Goal: Transaction & Acquisition: Book appointment/travel/reservation

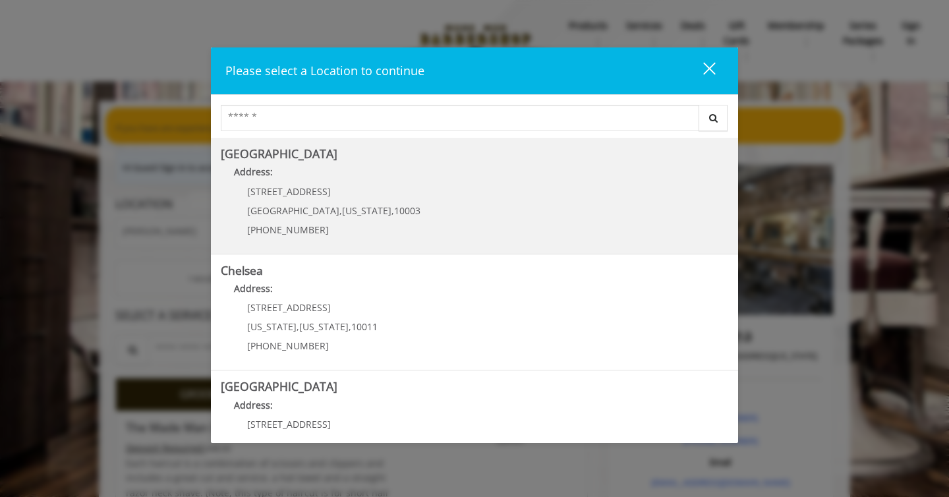
click at [299, 191] on p "[STREET_ADDRESS]" at bounding box center [333, 191] width 173 height 10
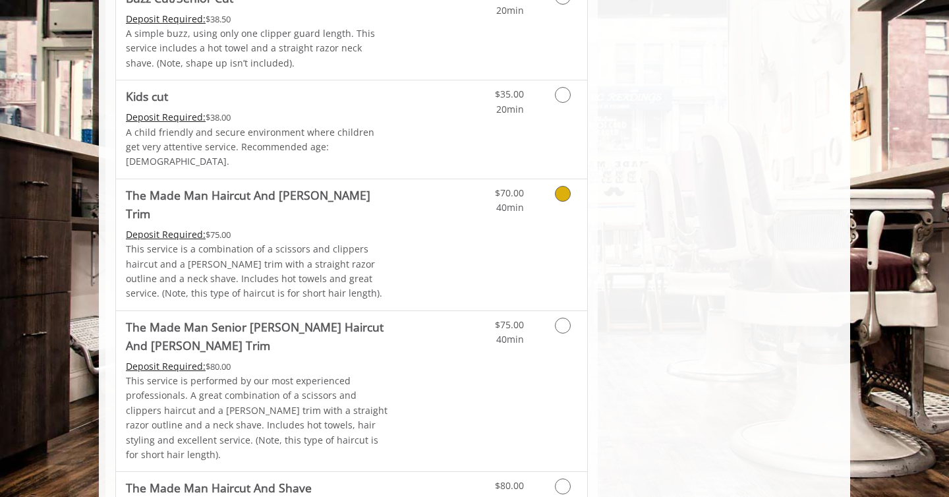
scroll to position [880, 0]
click at [469, 214] on div "$70.00 40min" at bounding box center [528, 243] width 118 height 131
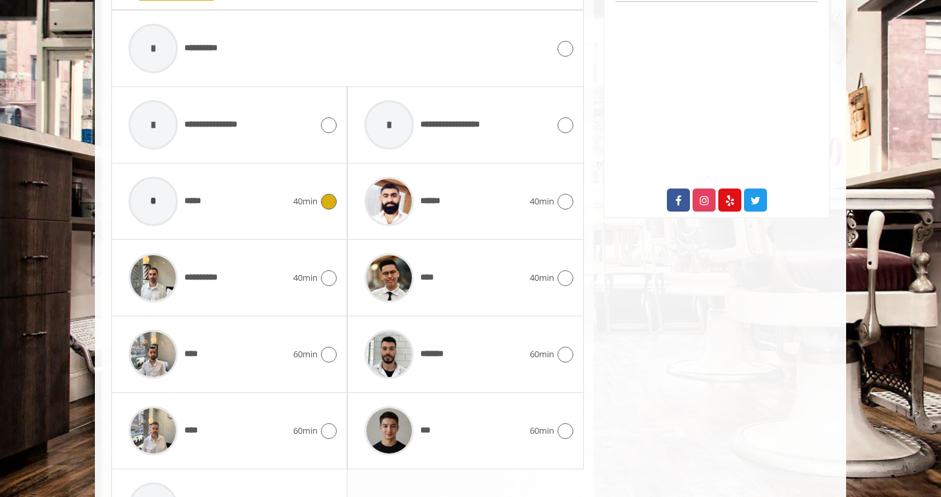
scroll to position [717, 0]
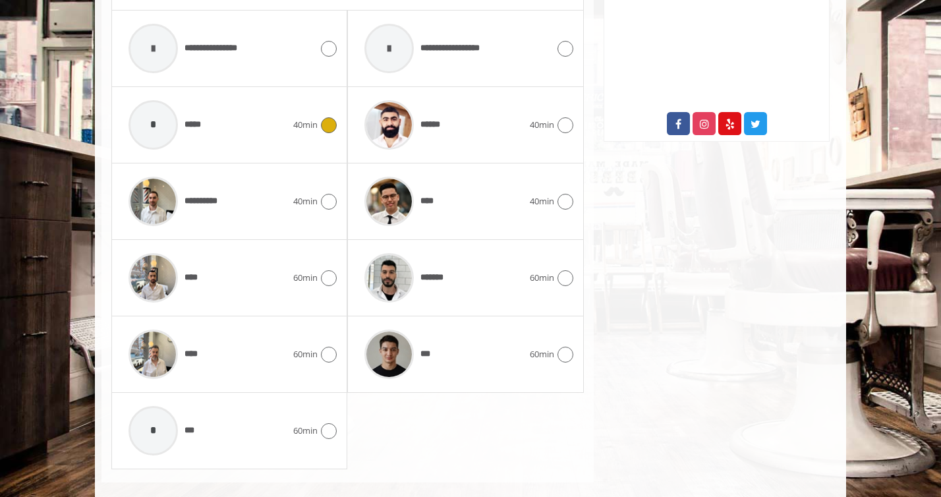
click at [294, 118] on span "40min" at bounding box center [305, 125] width 24 height 14
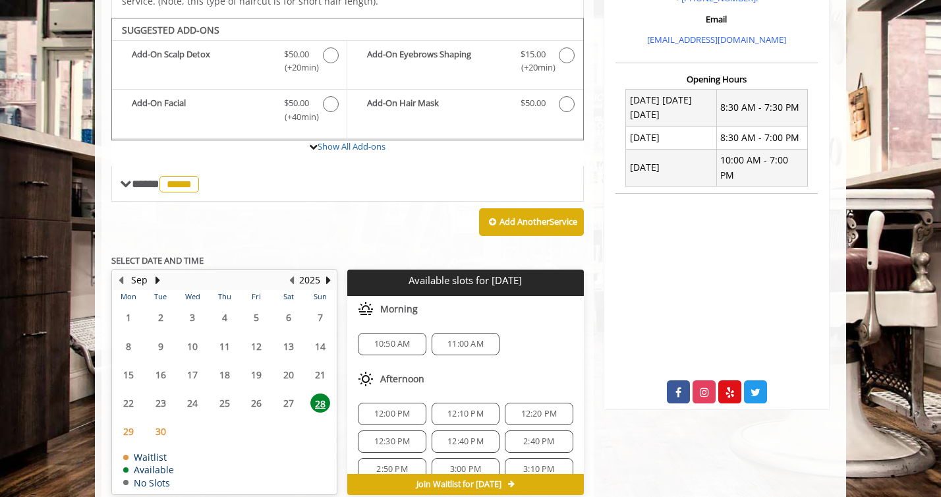
scroll to position [494, 0]
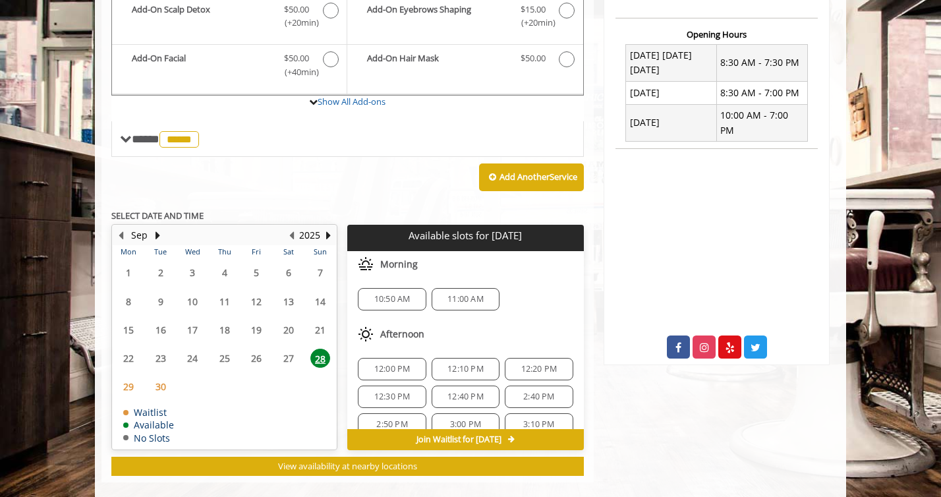
click at [401, 364] on span "12:00 PM" at bounding box center [392, 369] width 36 height 11
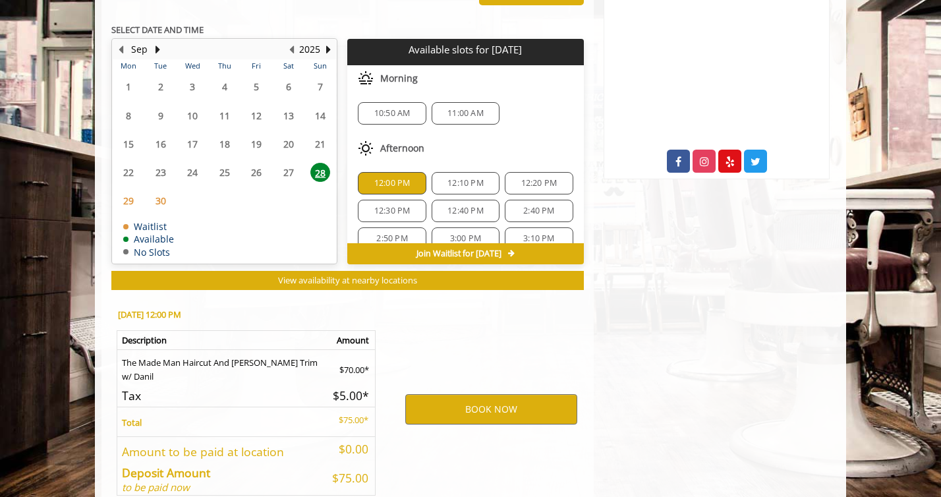
scroll to position [731, 0]
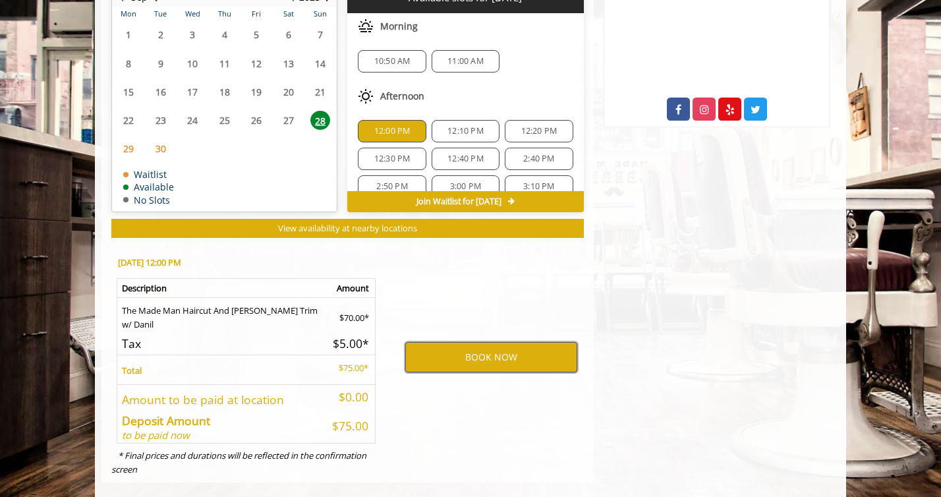
click at [484, 343] on button "BOOK NOW" at bounding box center [491, 357] width 172 height 30
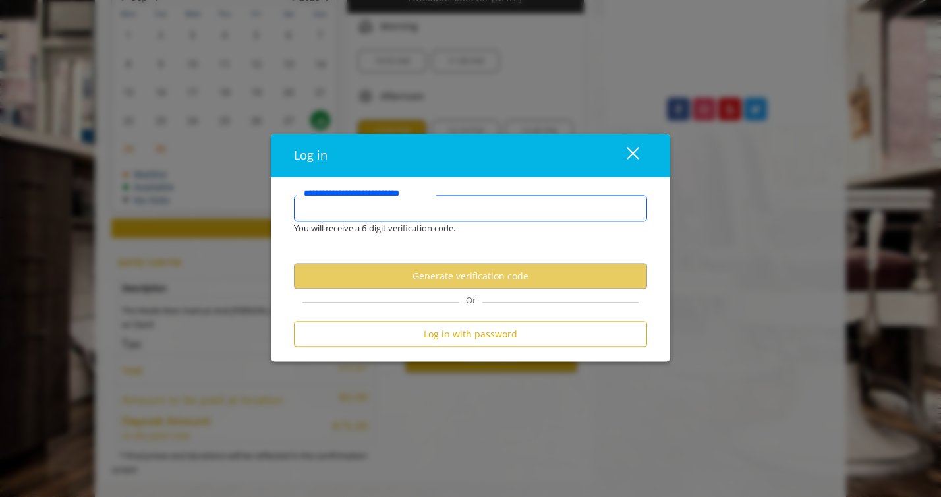
click at [360, 206] on input "**********" at bounding box center [470, 209] width 353 height 26
click at [326, 211] on input "**********" at bounding box center [470, 209] width 353 height 26
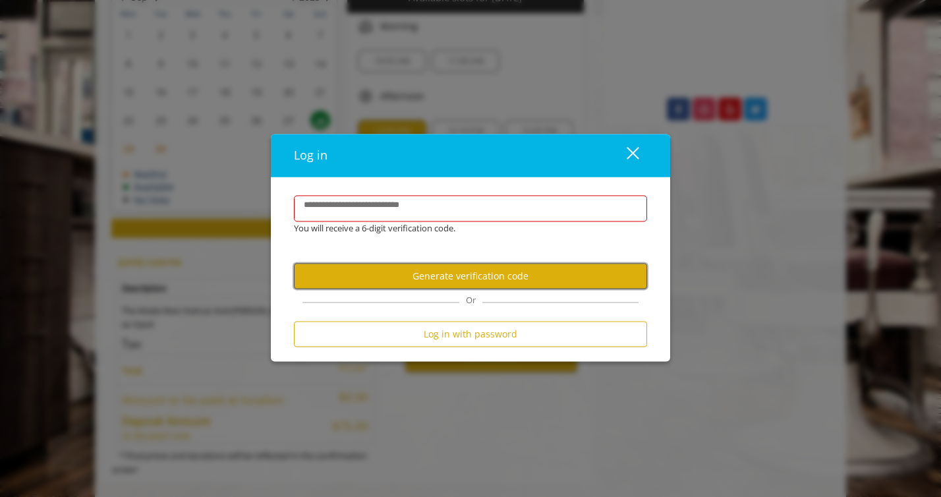
click at [386, 274] on button "Generate verification code" at bounding box center [470, 277] width 353 height 26
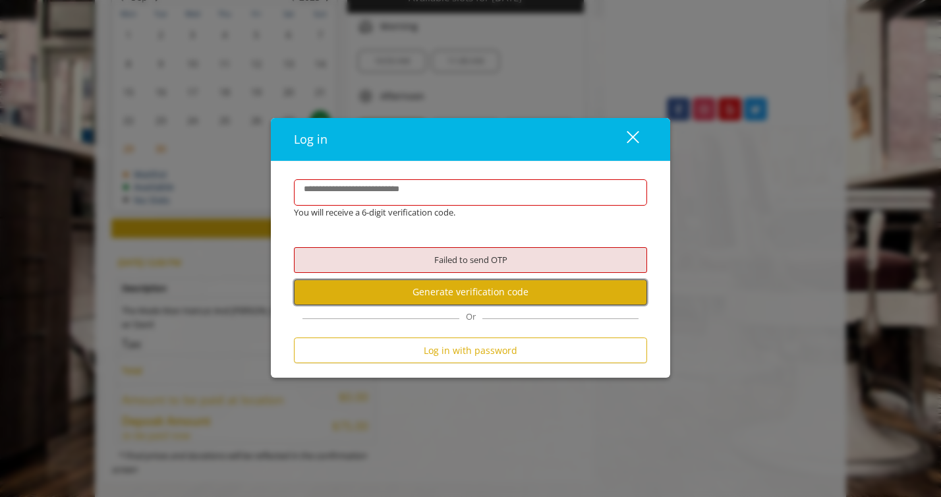
click at [412, 289] on button "Generate verification code" at bounding box center [470, 292] width 353 height 26
click at [635, 133] on div "close dialog" at bounding box center [633, 136] width 13 height 13
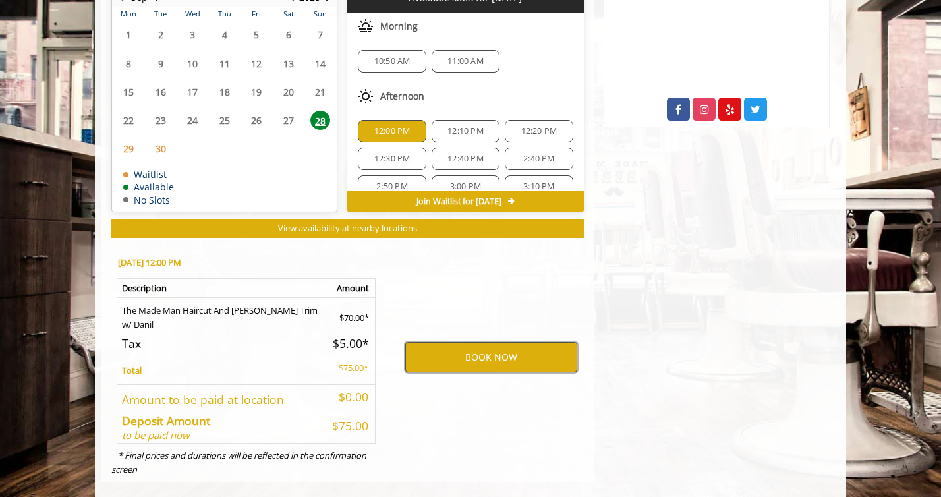
click at [446, 342] on button "BOOK NOW" at bounding box center [491, 357] width 172 height 30
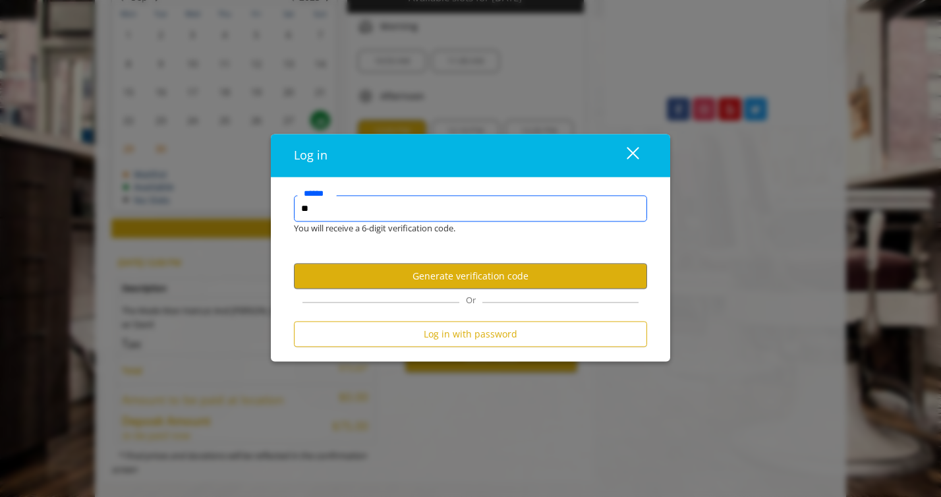
type input "*"
type input "**********"
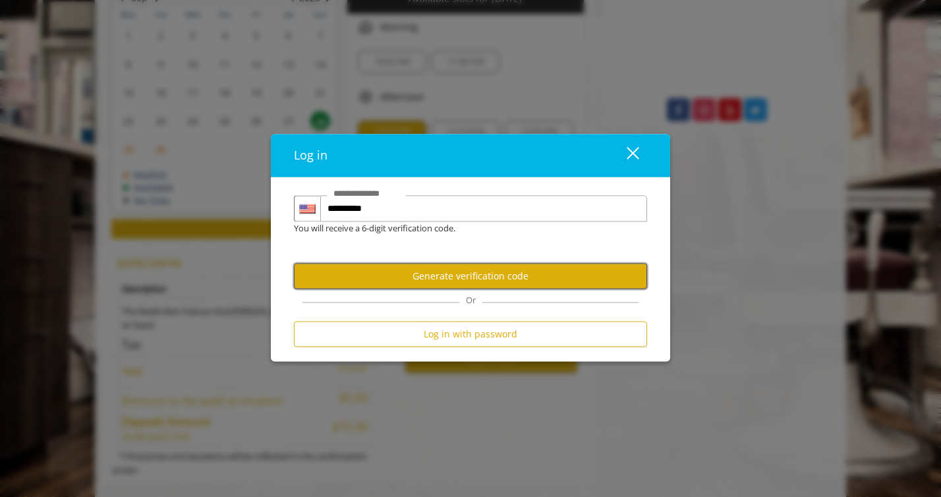
click at [372, 281] on button "Generate verification code" at bounding box center [470, 277] width 353 height 26
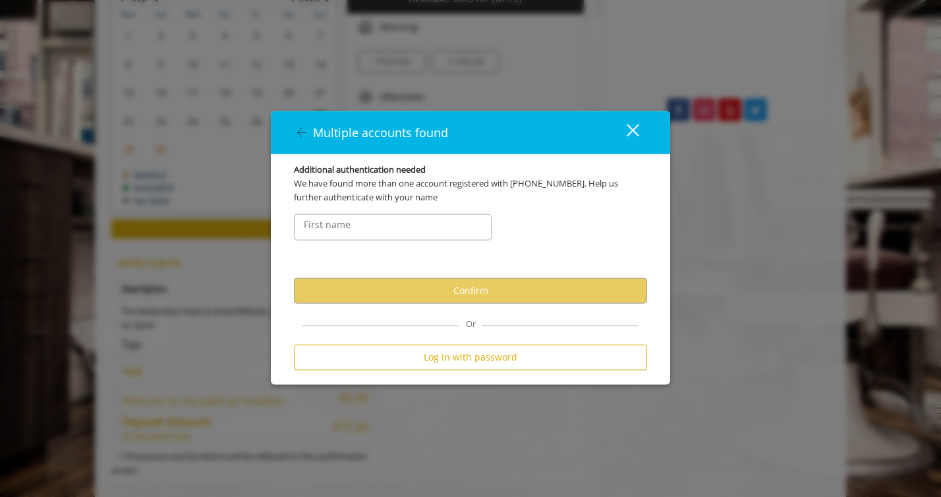
click at [341, 227] on label "First name" at bounding box center [327, 224] width 60 height 14
click at [380, 227] on input "FirstNameText" at bounding box center [393, 226] width 198 height 26
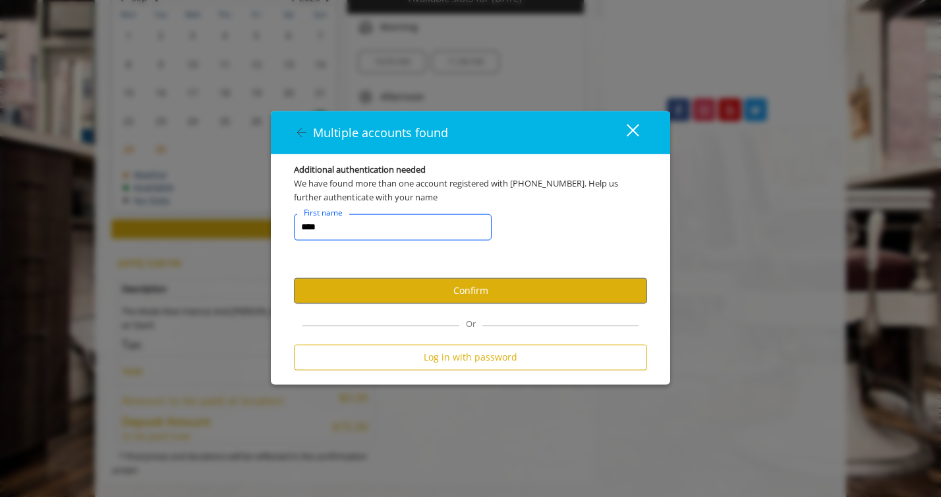
type input "****"
click at [394, 291] on button "Confirm" at bounding box center [470, 290] width 353 height 26
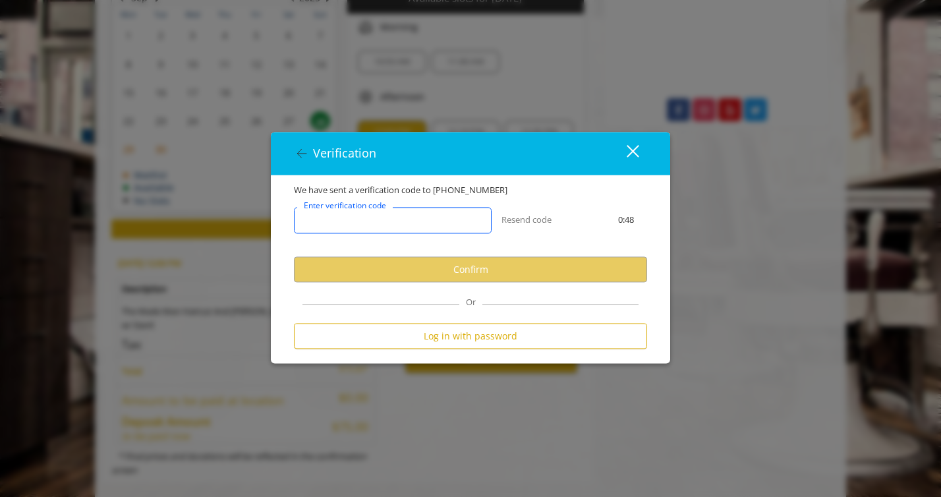
click at [352, 208] on input "Enter verification code" at bounding box center [393, 221] width 198 height 26
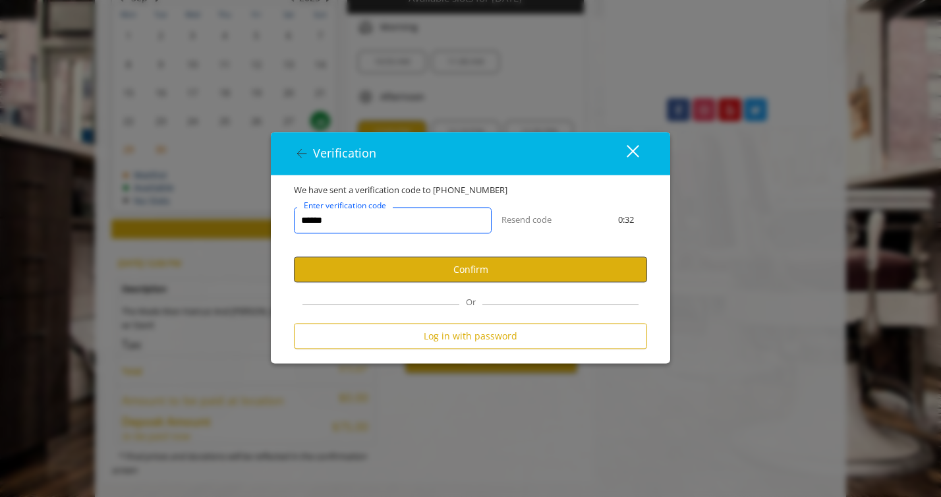
type input "******"
click at [345, 264] on button "Confirm" at bounding box center [470, 270] width 353 height 26
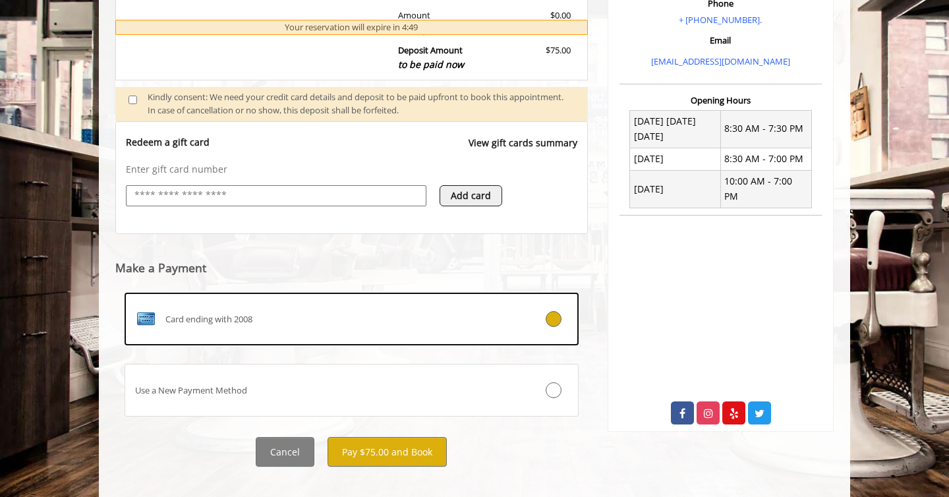
scroll to position [443, 0]
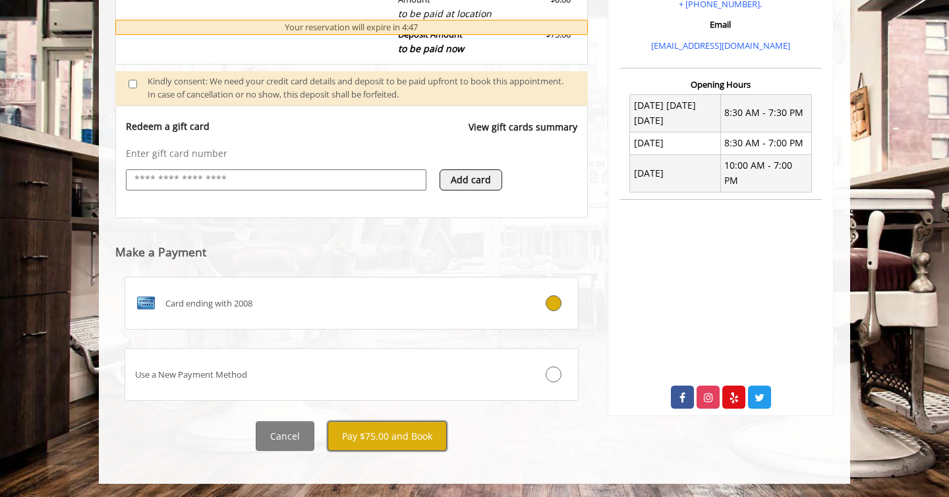
click at [387, 447] on button "Pay $75.00 and Book" at bounding box center [386, 436] width 119 height 30
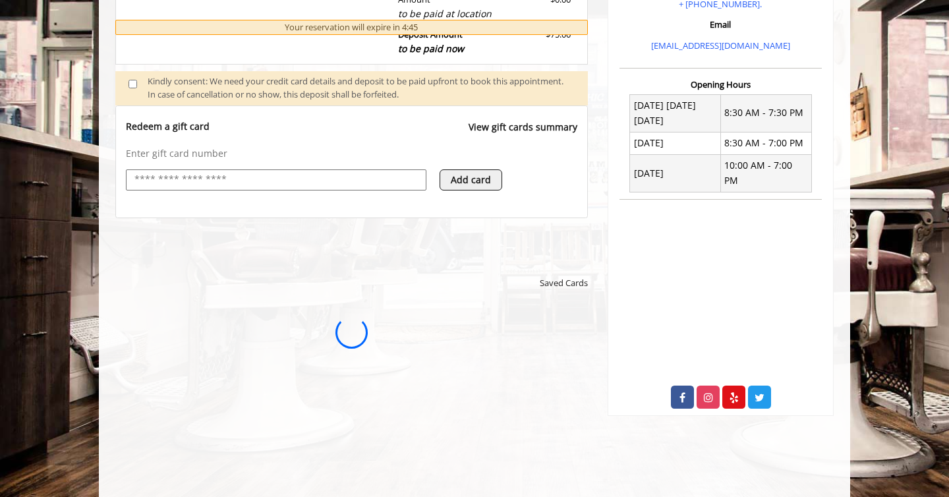
scroll to position [0, 0]
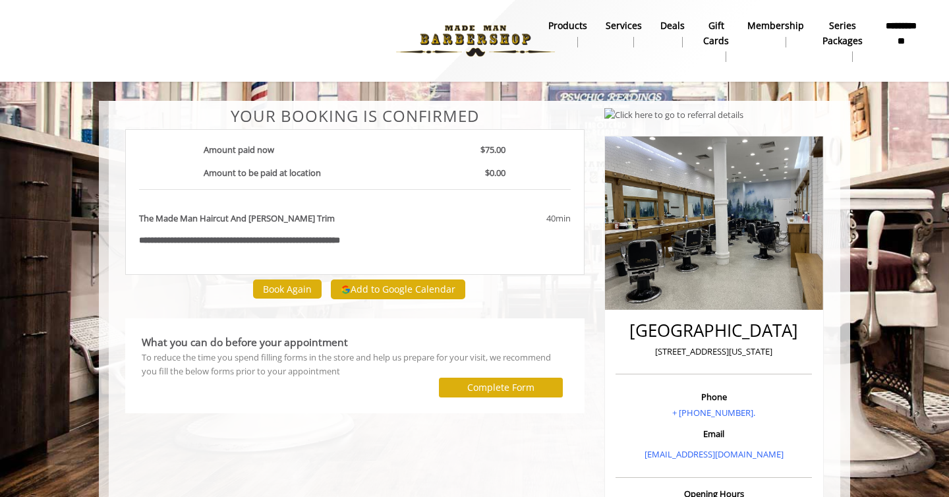
click at [278, 229] on div "The Made Man Haircut And [PERSON_NAME] Trim" at bounding box center [279, 223] width 300 height 23
